Goal: Task Accomplishment & Management: Manage account settings

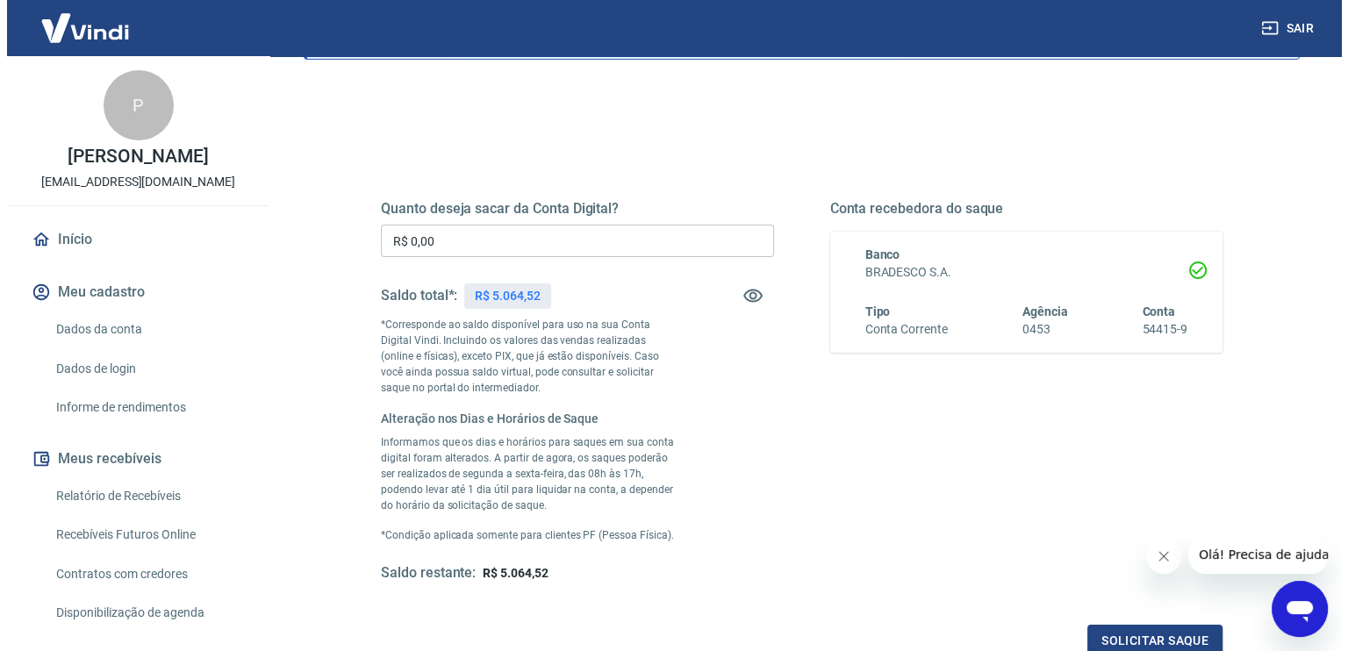
scroll to position [175, 0]
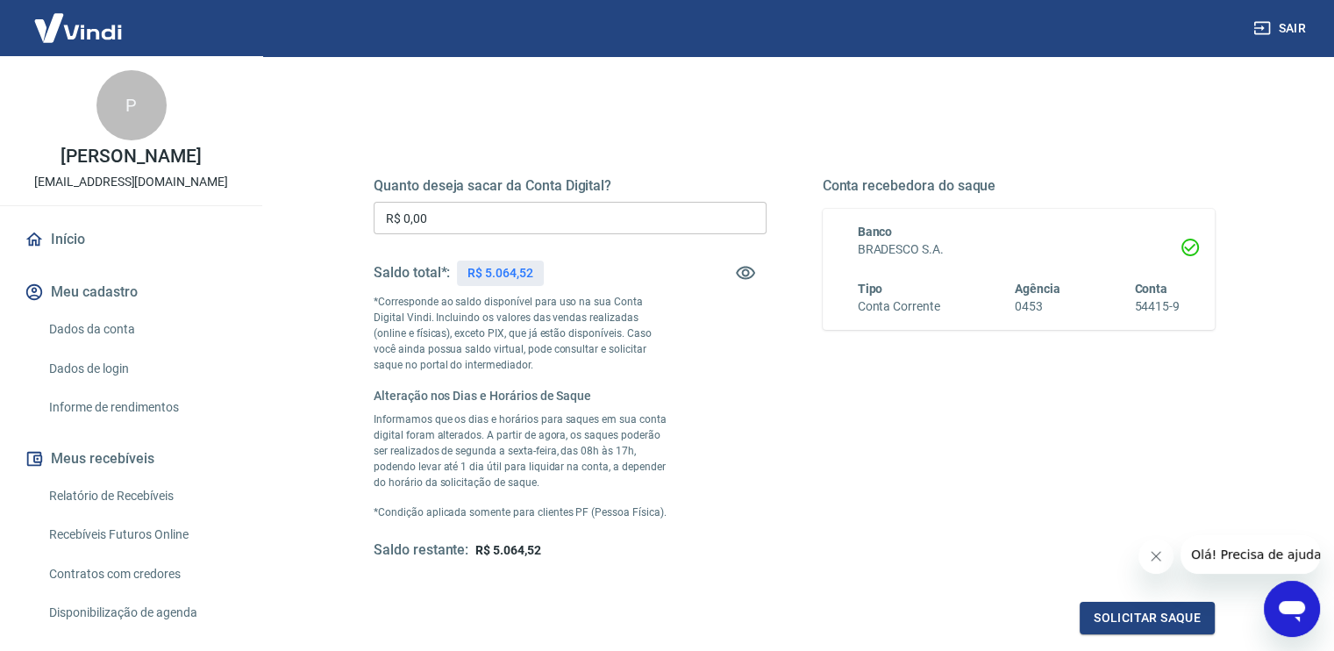
click at [579, 220] on input "R$ 0,00" at bounding box center [570, 218] width 393 height 32
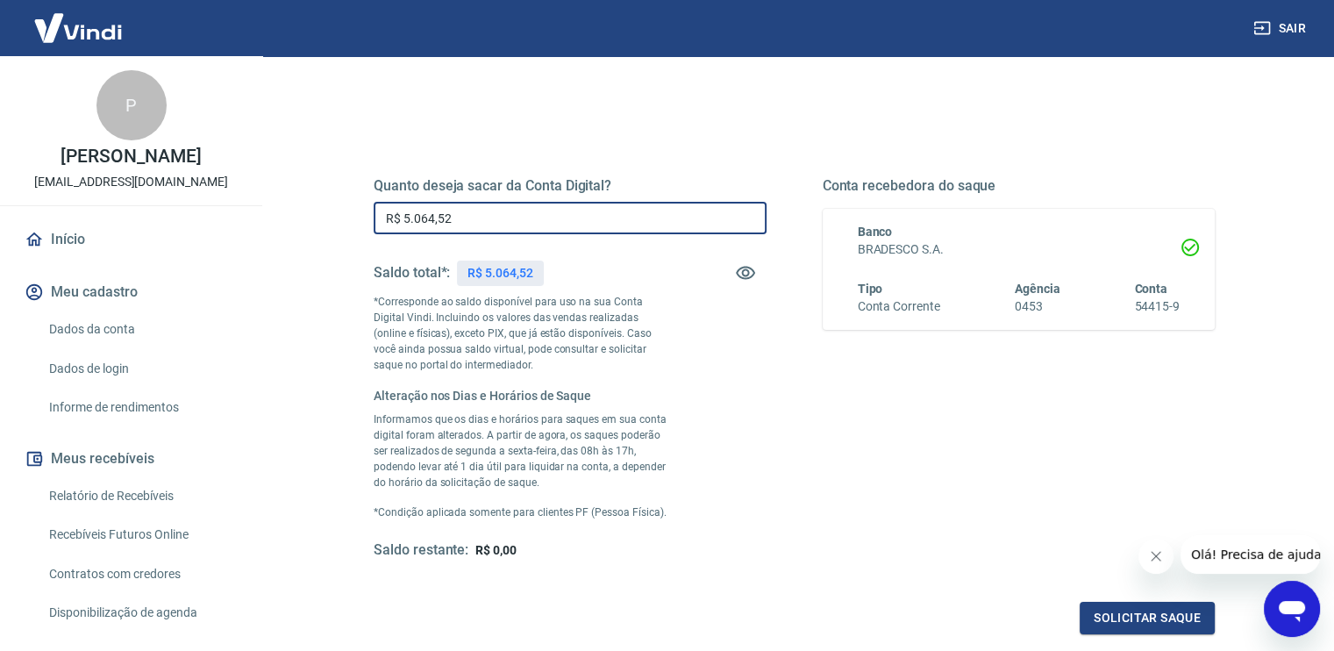
type input "R$ 5.064,52"
click at [1162, 612] on button "Solicitar saque" at bounding box center [1147, 618] width 135 height 32
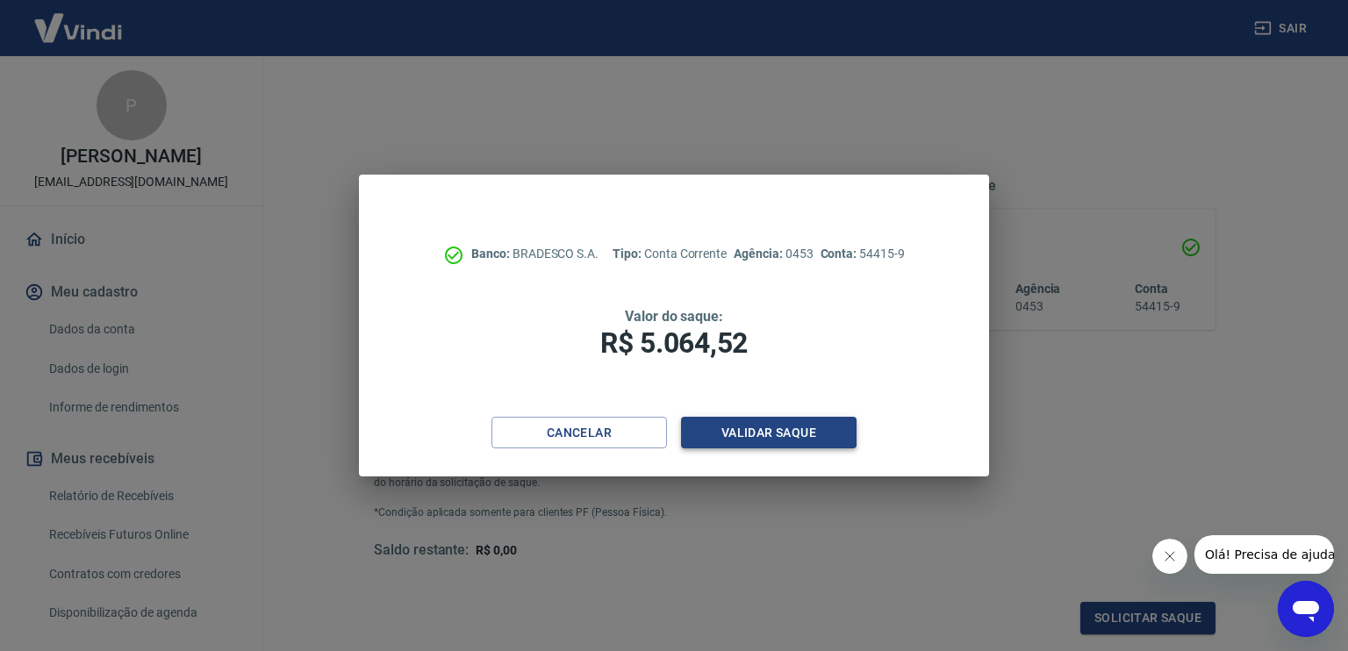
click at [762, 433] on button "Validar saque" at bounding box center [768, 433] width 175 height 32
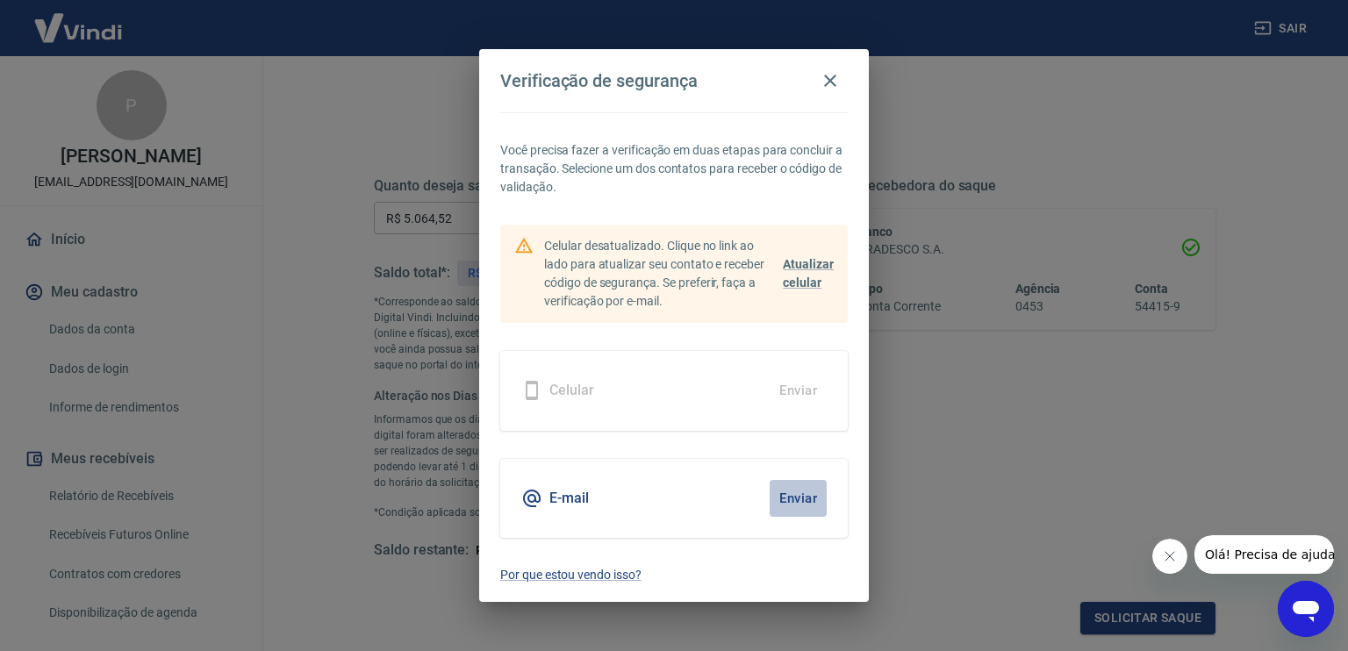
click at [795, 497] on button "Enviar" at bounding box center [797, 498] width 57 height 37
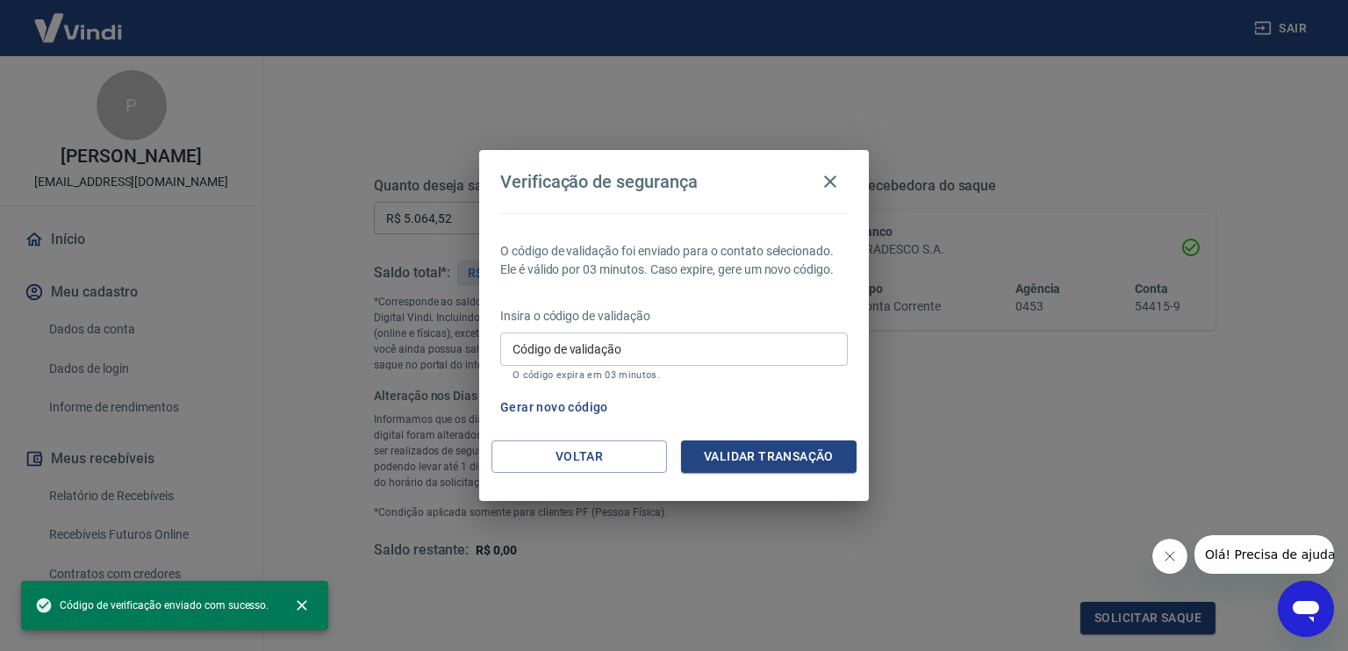
click at [565, 350] on input "Código de validação" at bounding box center [673, 349] width 347 height 32
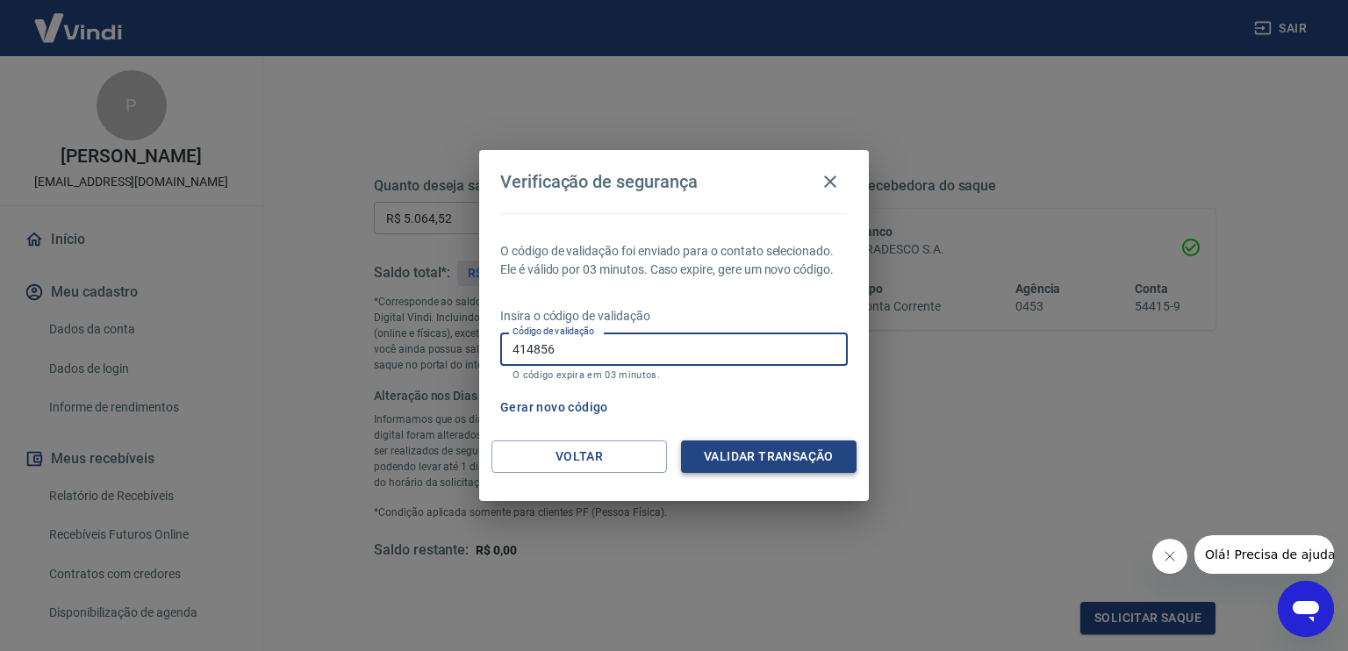
type input "414856"
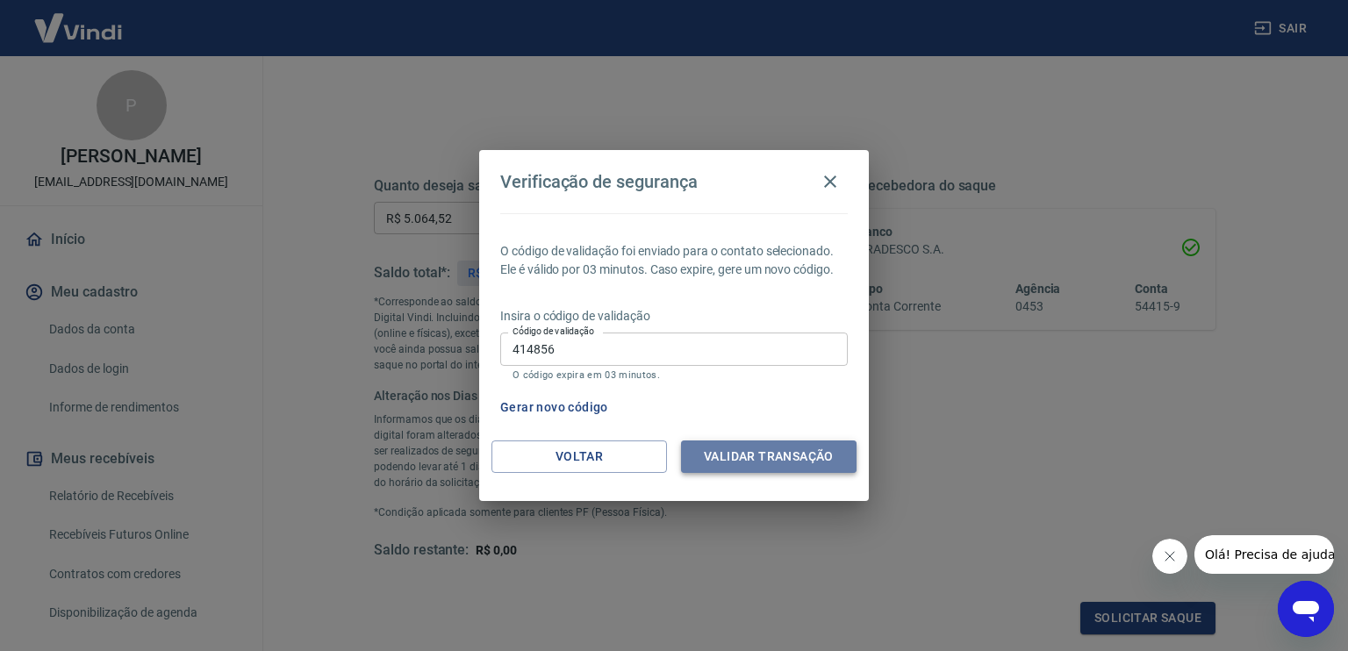
click at [800, 457] on button "Validar transação" at bounding box center [768, 456] width 175 height 32
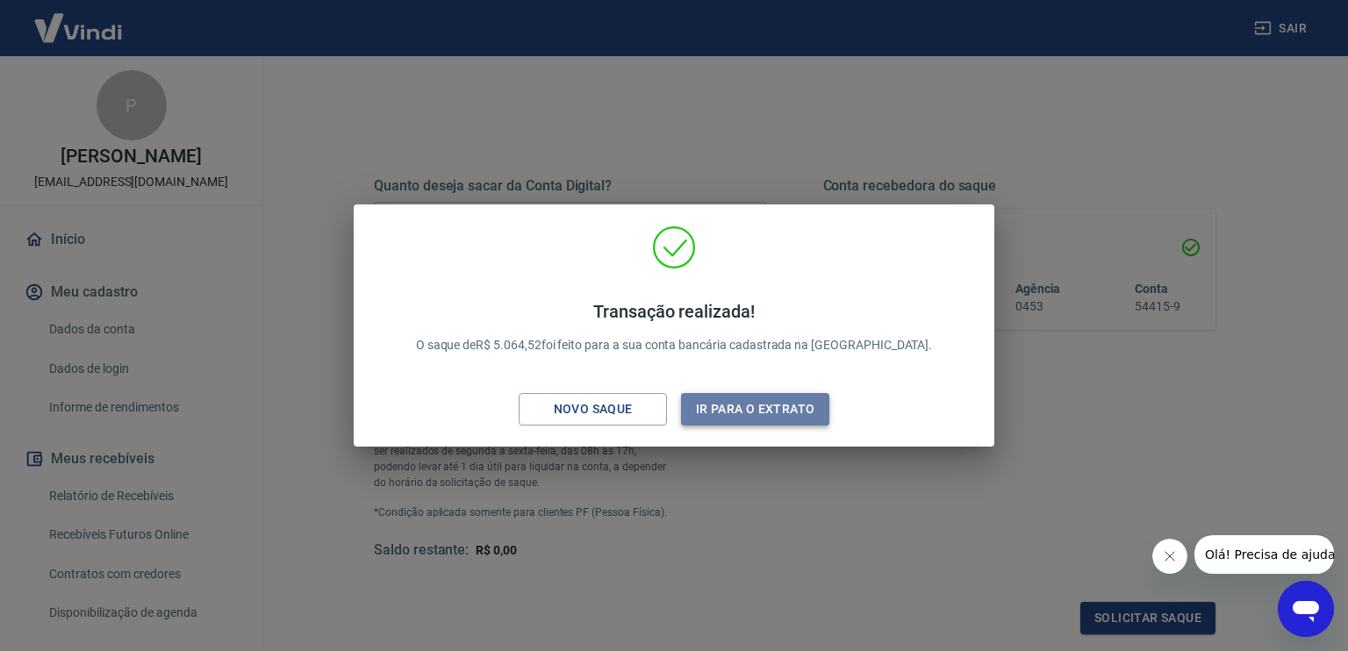
click at [753, 409] on button "Ir para o extrato" at bounding box center [755, 409] width 148 height 32
